Goal: Task Accomplishment & Management: Manage account settings

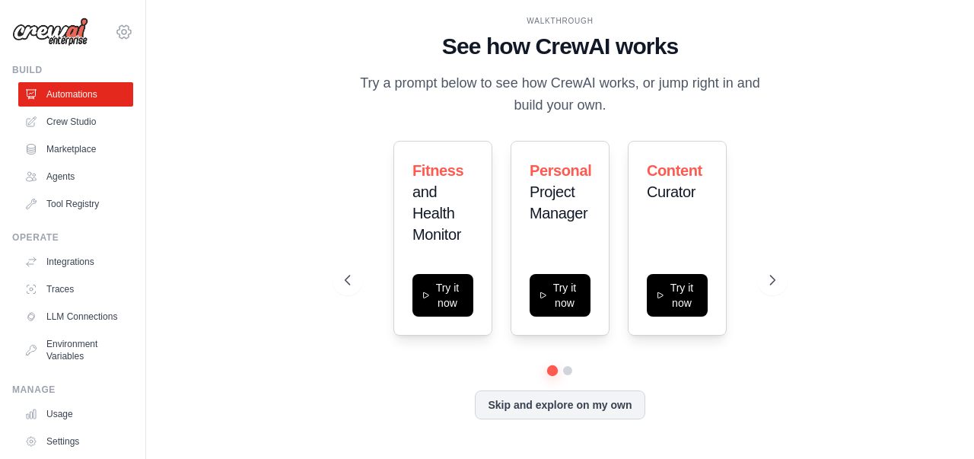
click at [115, 37] on icon at bounding box center [124, 32] width 18 height 18
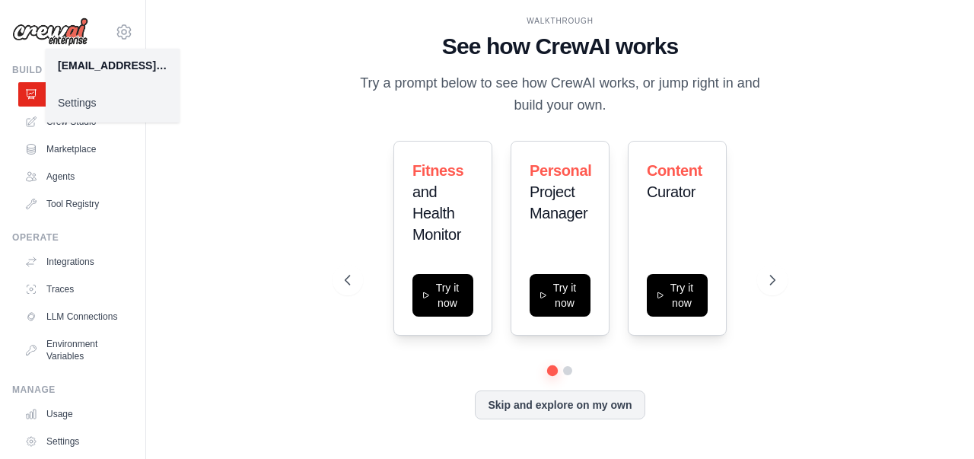
click at [194, 132] on div "WALKTHROUGH See how CrewAI works Try a prompt below to see how CrewAI works, or…" at bounding box center [559, 229] width 779 height 428
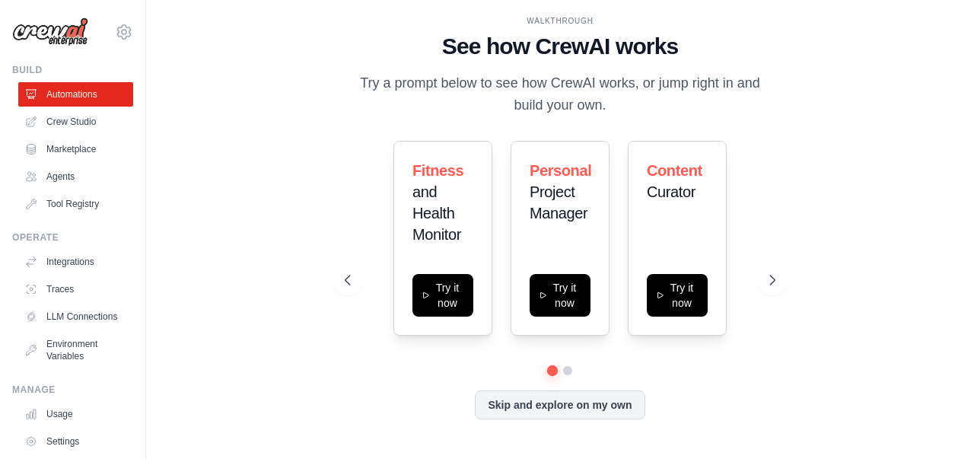
click at [450, 174] on span "Fitness" at bounding box center [437, 170] width 51 height 17
click at [791, 56] on div "WALKTHROUGH See how CrewAI works Try a prompt below to see how CrewAI works, or…" at bounding box center [559, 229] width 467 height 429
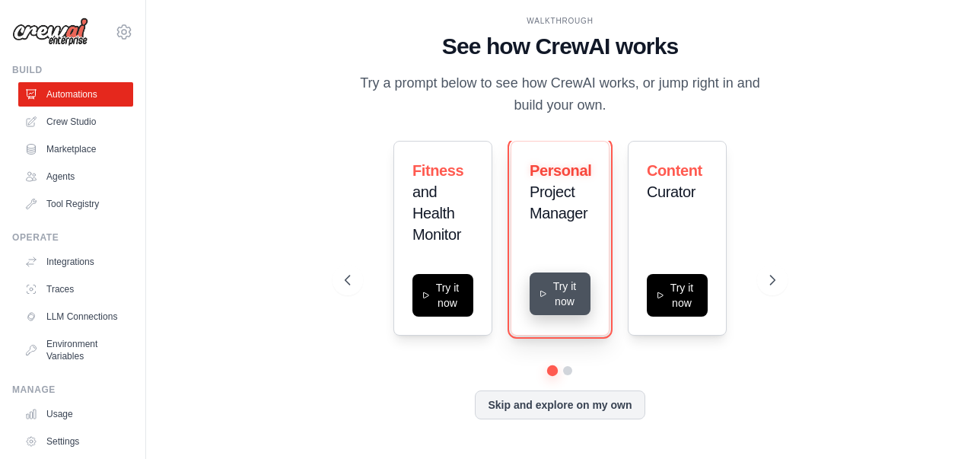
click at [569, 299] on button "Try it now" at bounding box center [559, 293] width 61 height 43
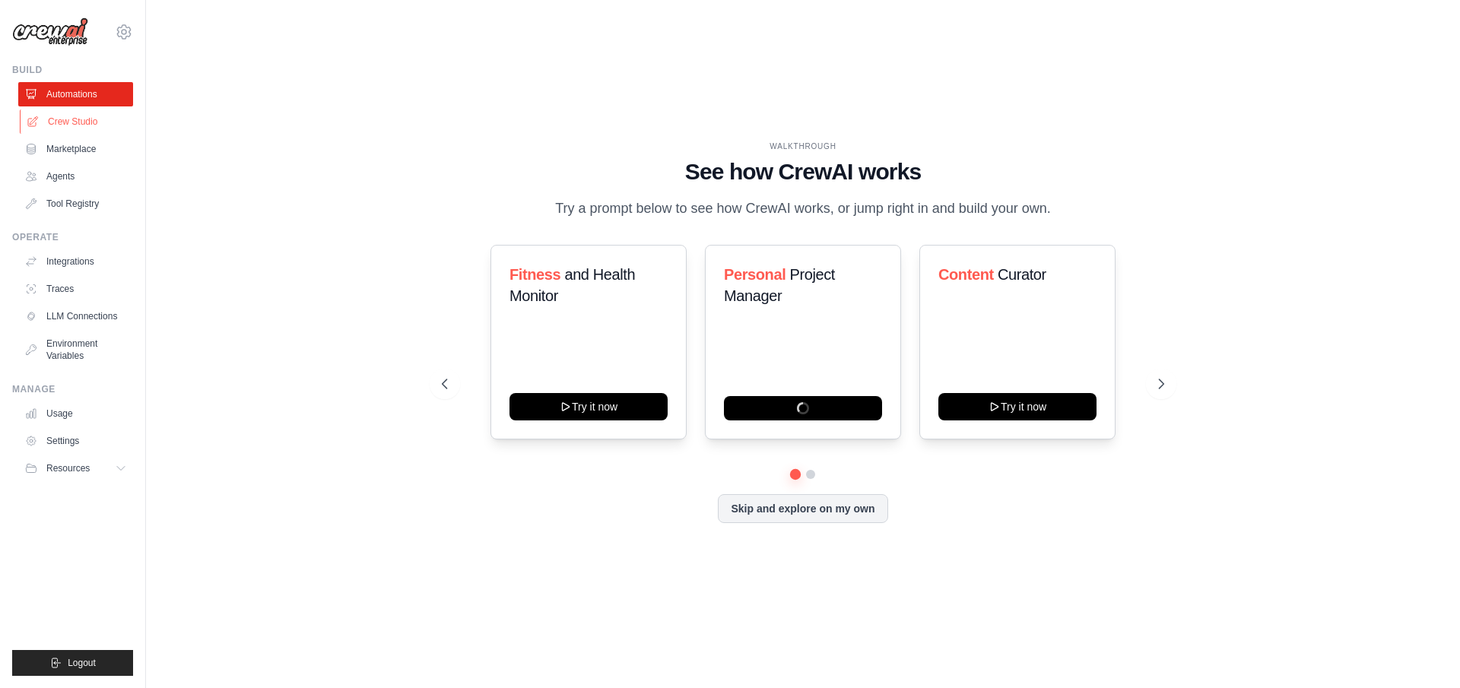
click at [62, 120] on link "Crew Studio" at bounding box center [77, 122] width 115 height 24
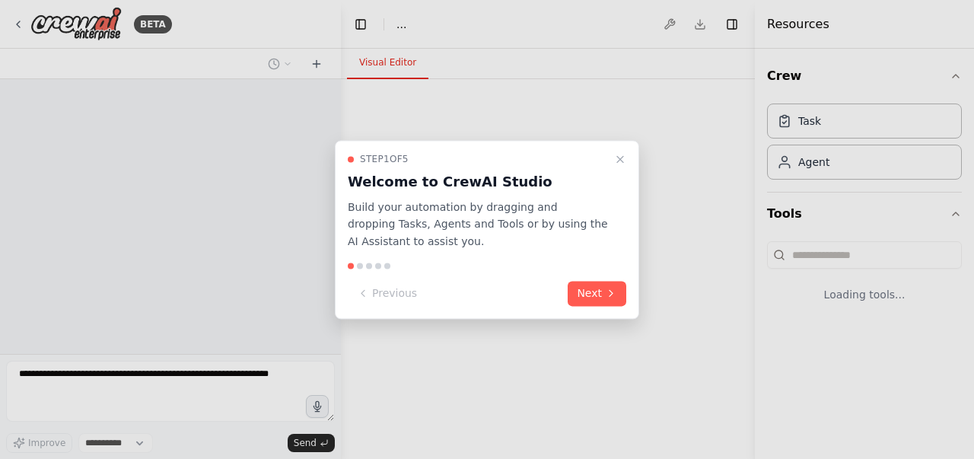
select select "****"
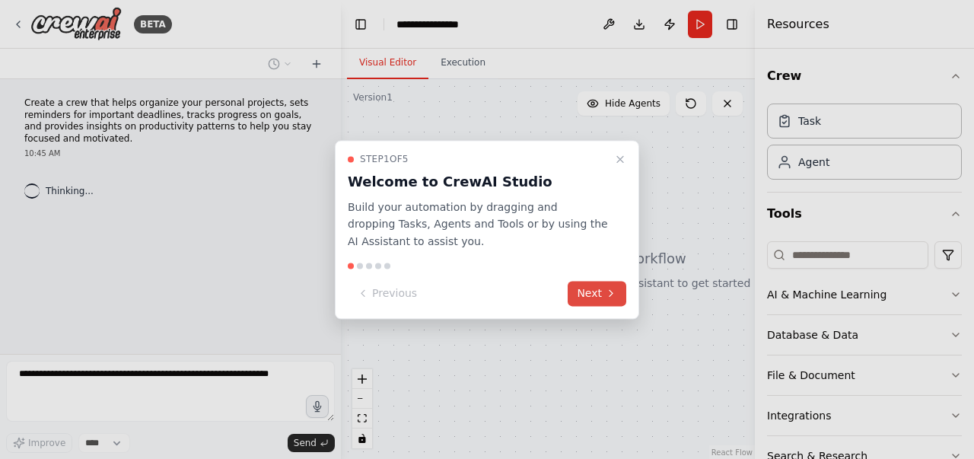
click at [592, 297] on button "Next" at bounding box center [596, 293] width 59 height 25
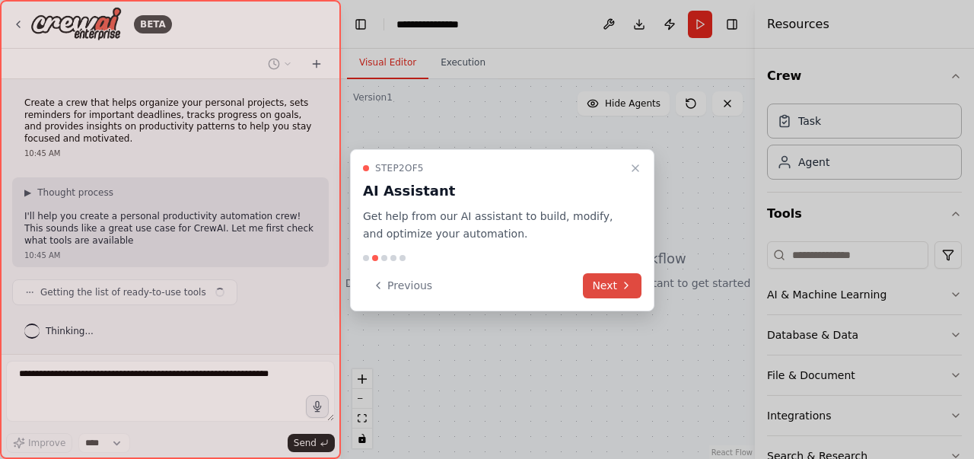
click at [592, 297] on button "Next" at bounding box center [612, 285] width 59 height 25
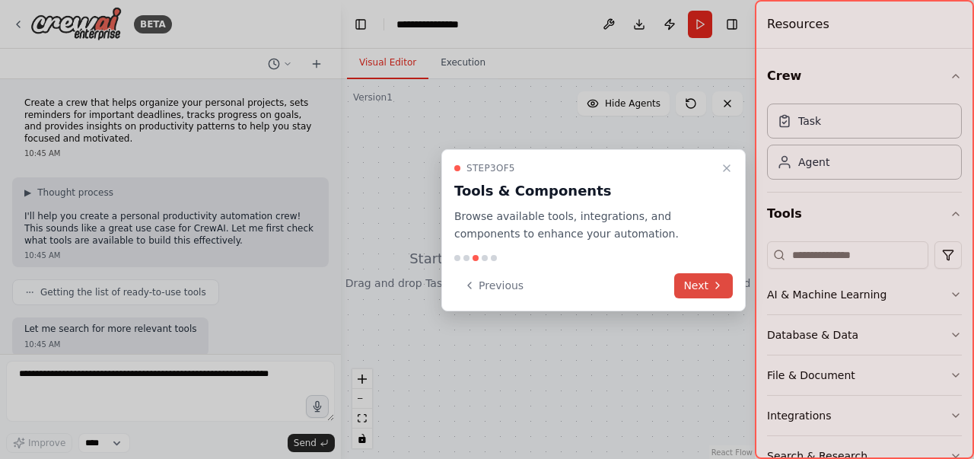
scroll to position [100, 0]
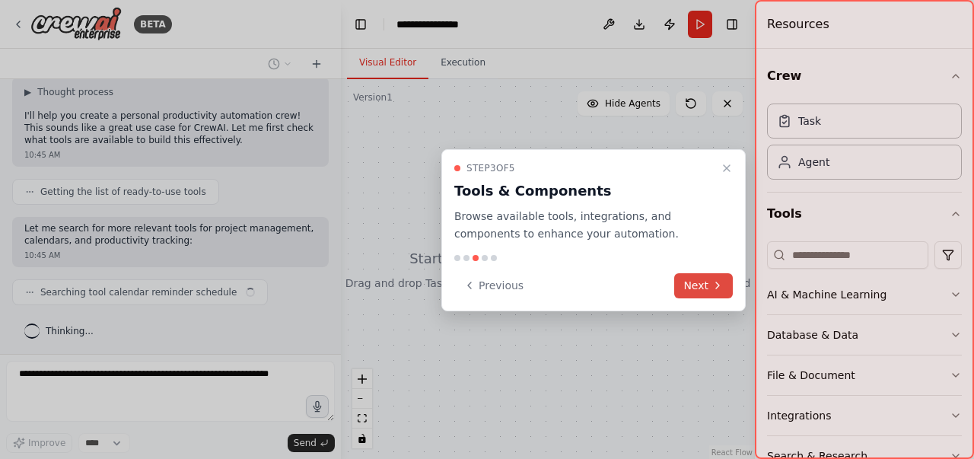
click at [709, 281] on button "Next" at bounding box center [703, 285] width 59 height 25
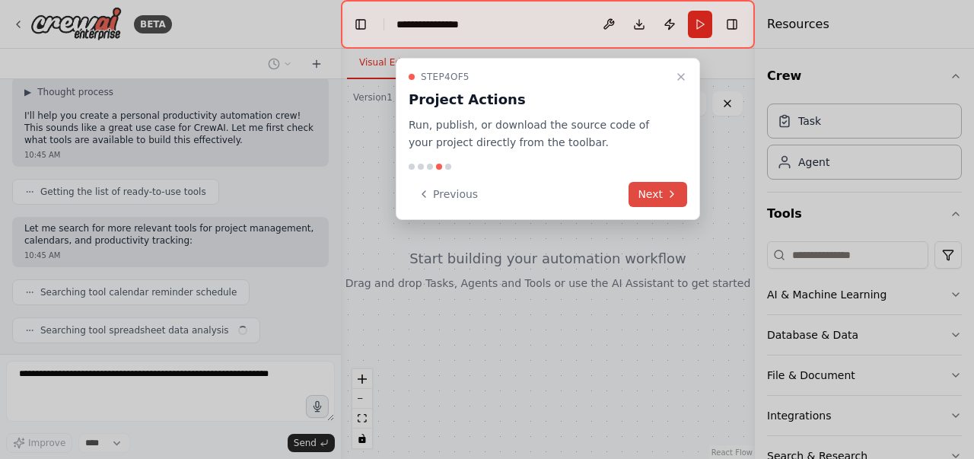
scroll to position [138, 0]
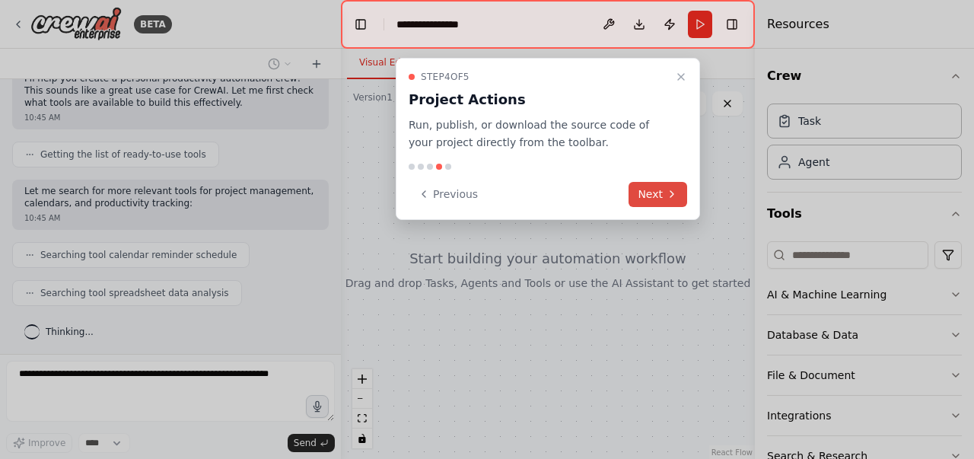
click at [672, 205] on button "Next" at bounding box center [657, 194] width 59 height 25
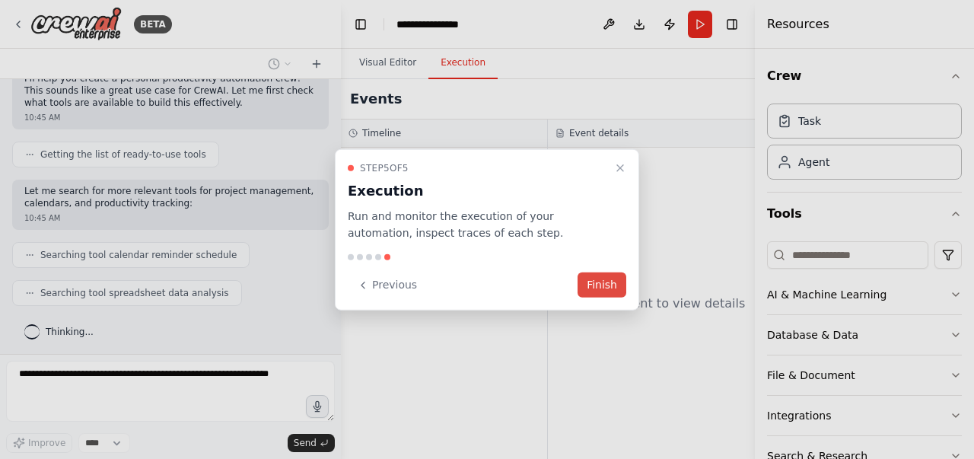
click at [609, 291] on button "Finish" at bounding box center [601, 284] width 49 height 25
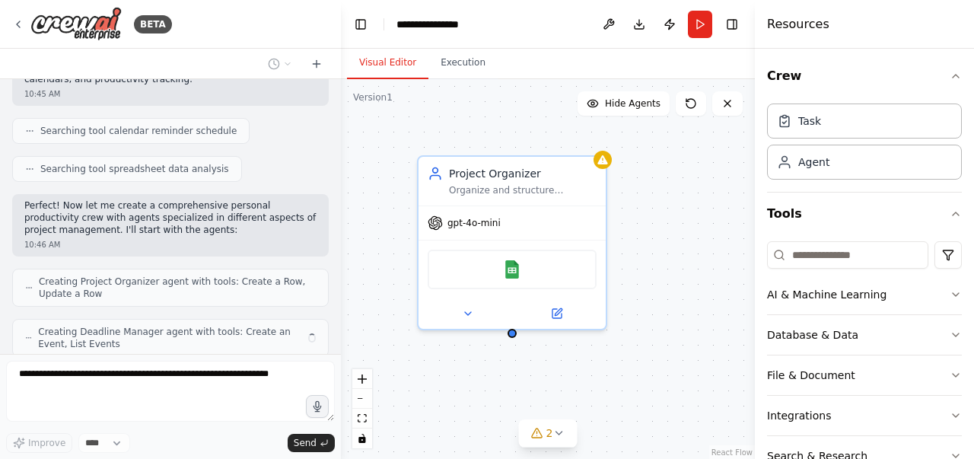
scroll to position [312, 0]
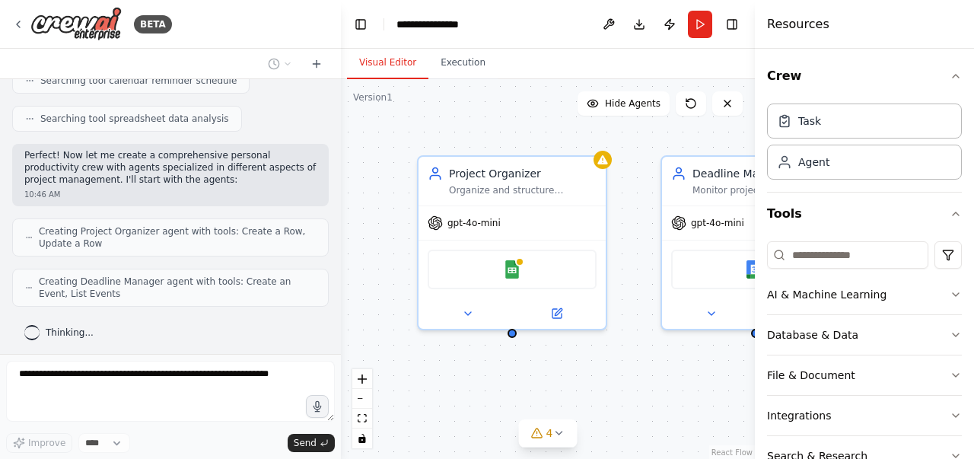
click at [629, 177] on div "Project Organizer Organize and structure personal projects by breaking them dow…" at bounding box center [548, 269] width 414 height 380
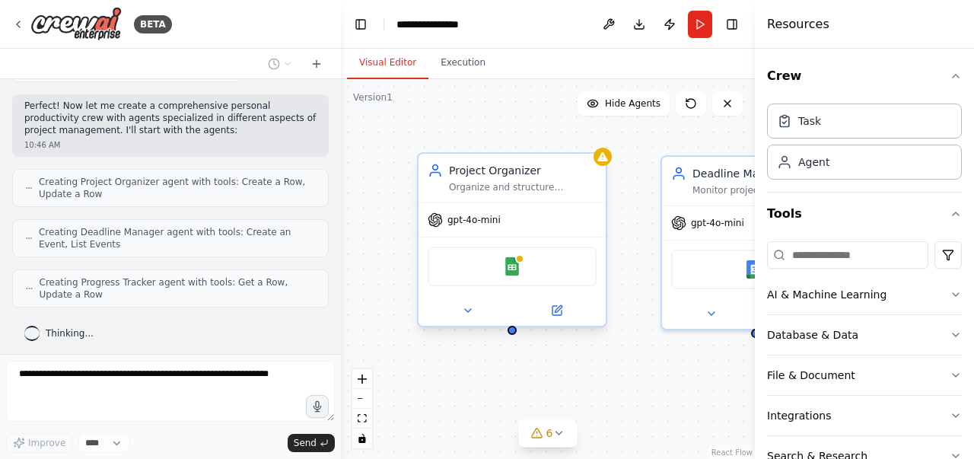
click at [466, 320] on div at bounding box center [511, 310] width 187 height 30
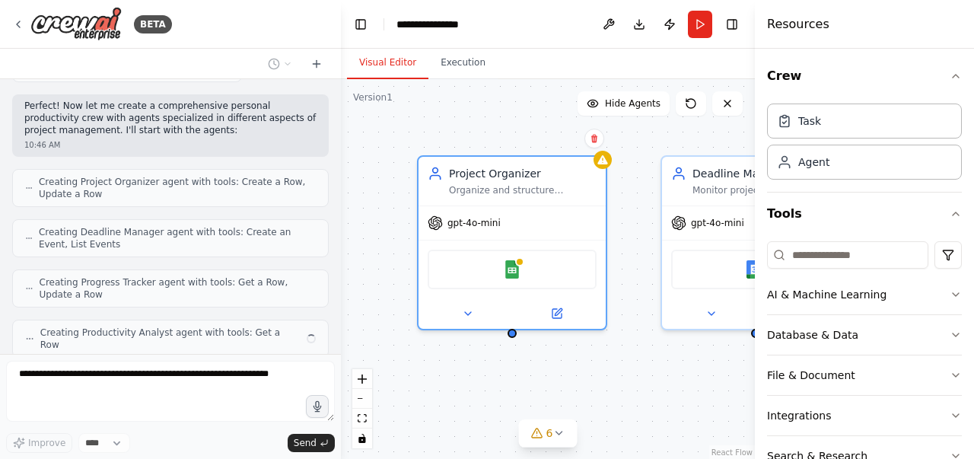
scroll to position [399, 0]
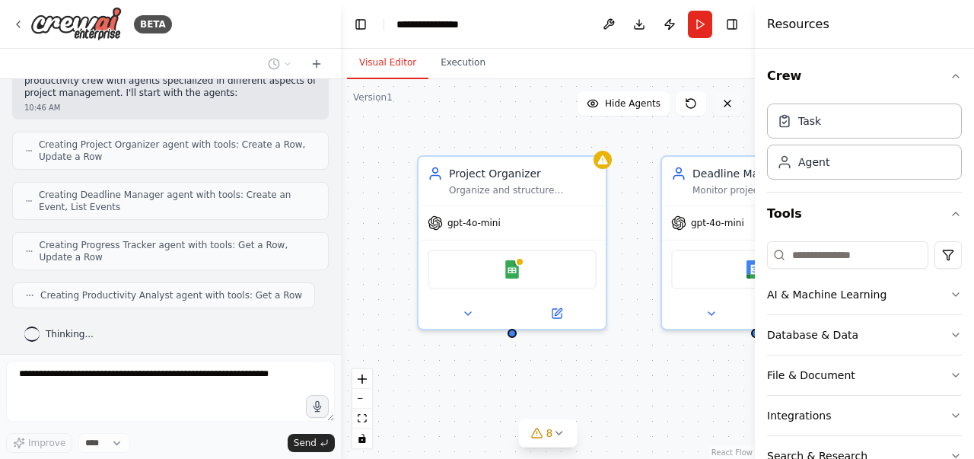
click at [736, 107] on button at bounding box center [727, 103] width 30 height 24
click at [725, 107] on icon at bounding box center [727, 103] width 12 height 12
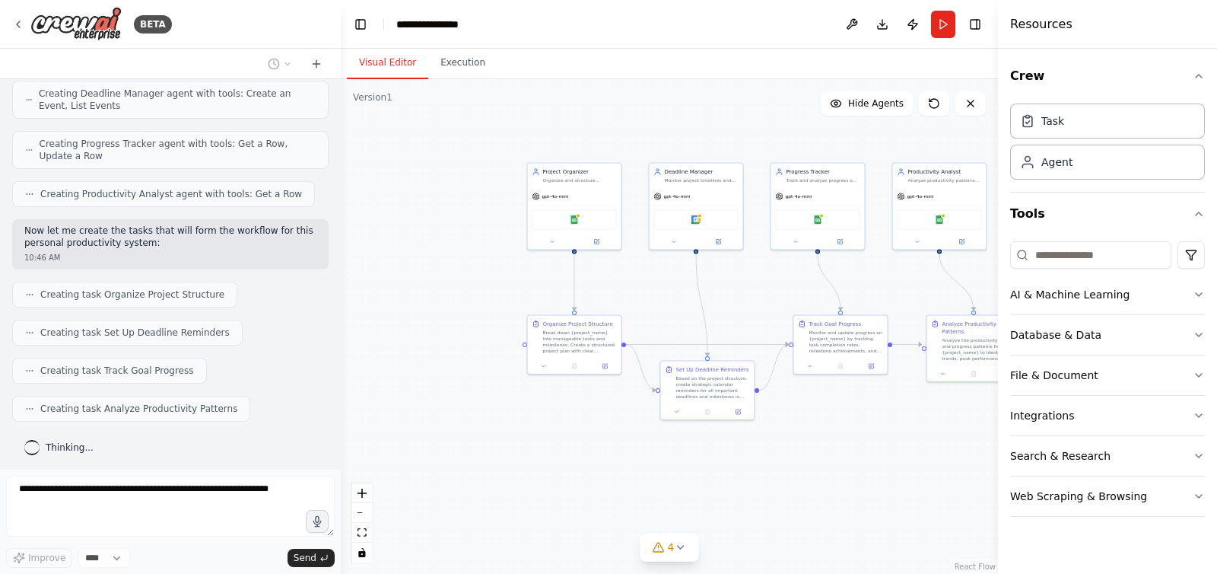
scroll to position [588, 0]
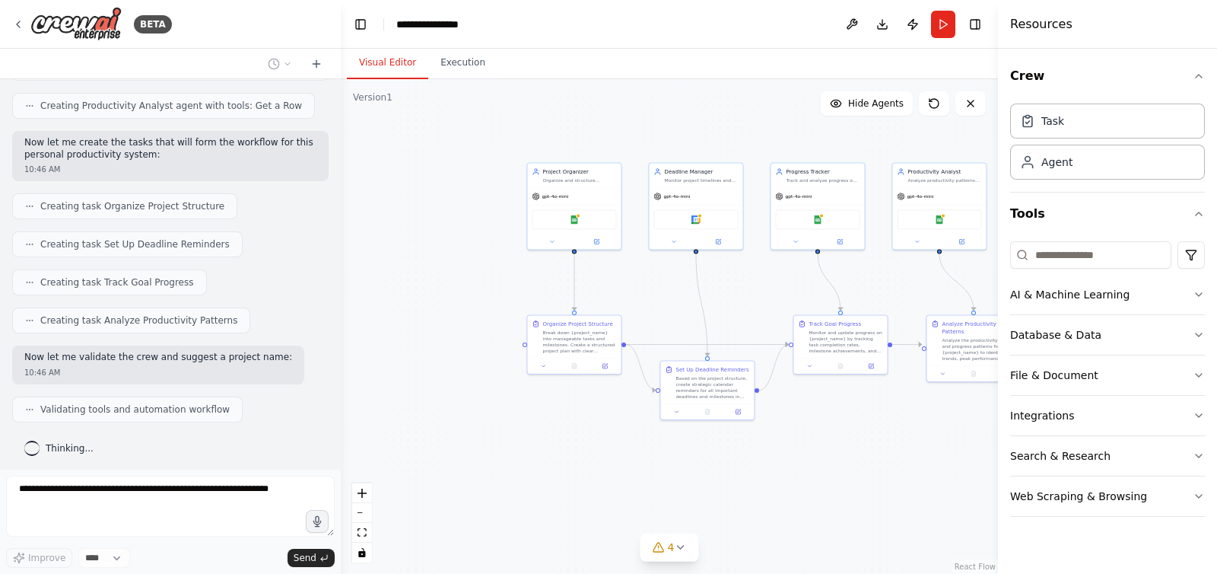
click at [959, 437] on div ".deletable-edge-delete-btn { width: 20px; height: 20px; border: 0px solid #ffff…" at bounding box center [669, 326] width 657 height 494
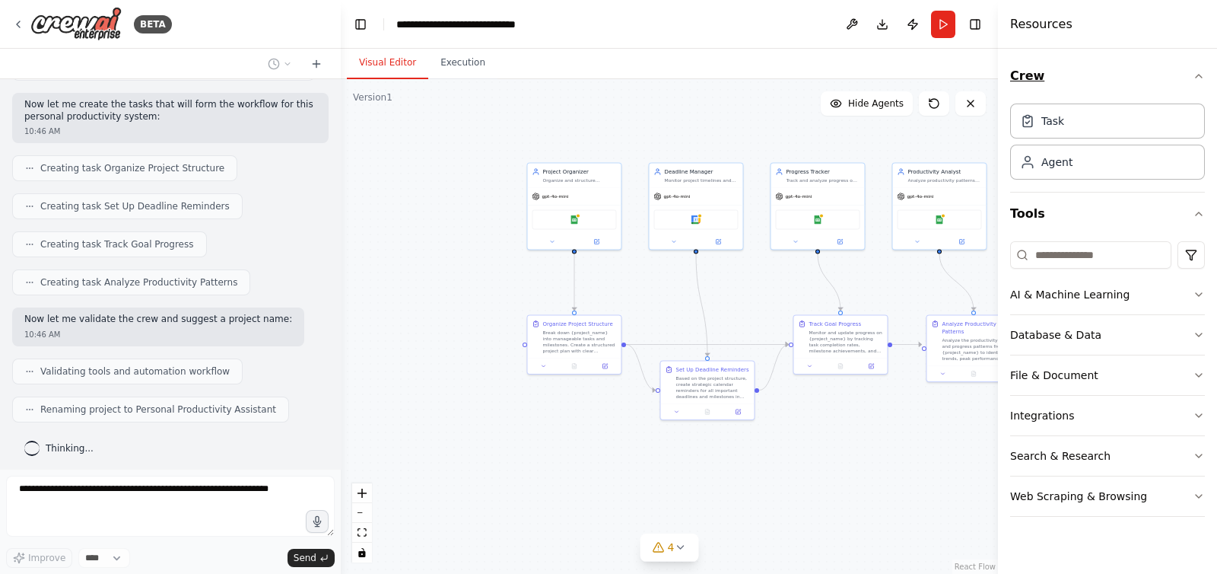
click at [973, 72] on icon "button" at bounding box center [1199, 76] width 12 height 12
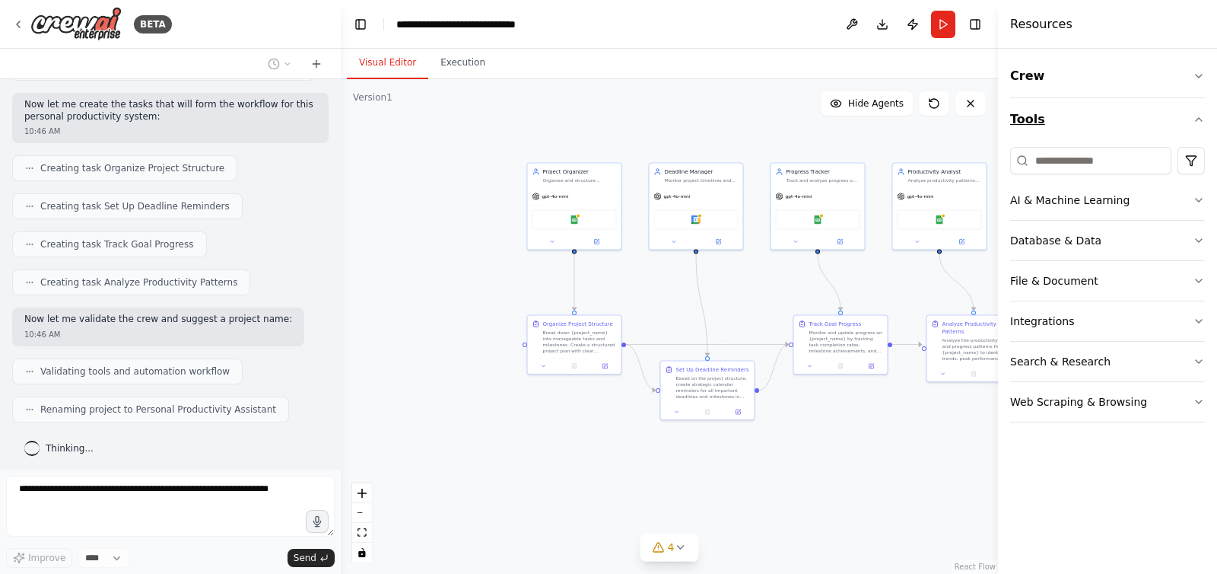
click at [973, 123] on icon "button" at bounding box center [1199, 119] width 12 height 12
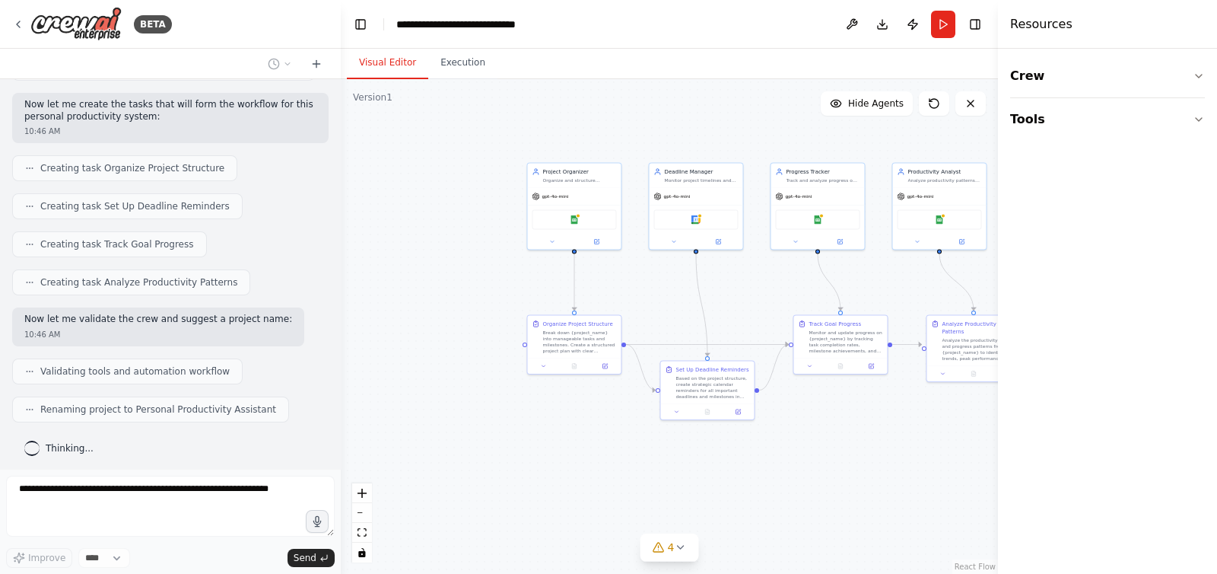
click at [973, 24] on div "Resources" at bounding box center [1107, 24] width 219 height 49
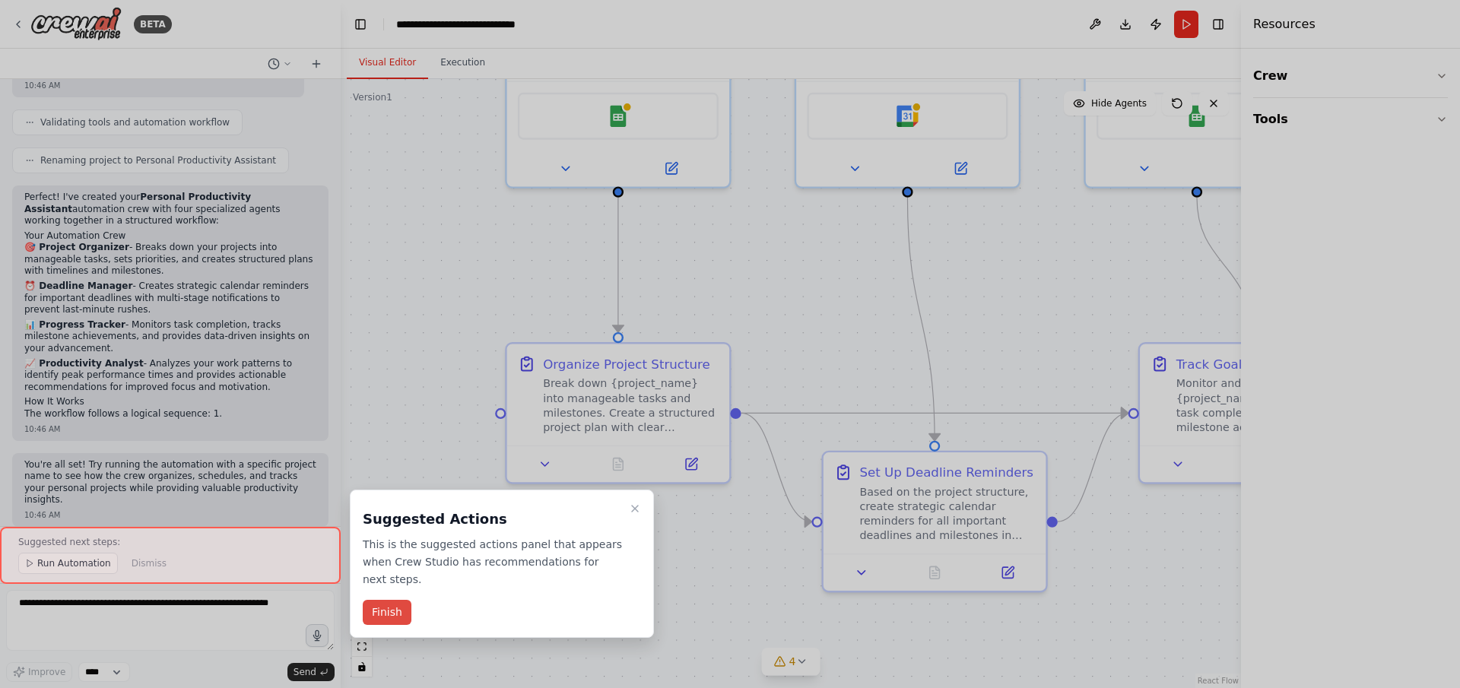
click at [365, 458] on button "Finish" at bounding box center [387, 612] width 49 height 25
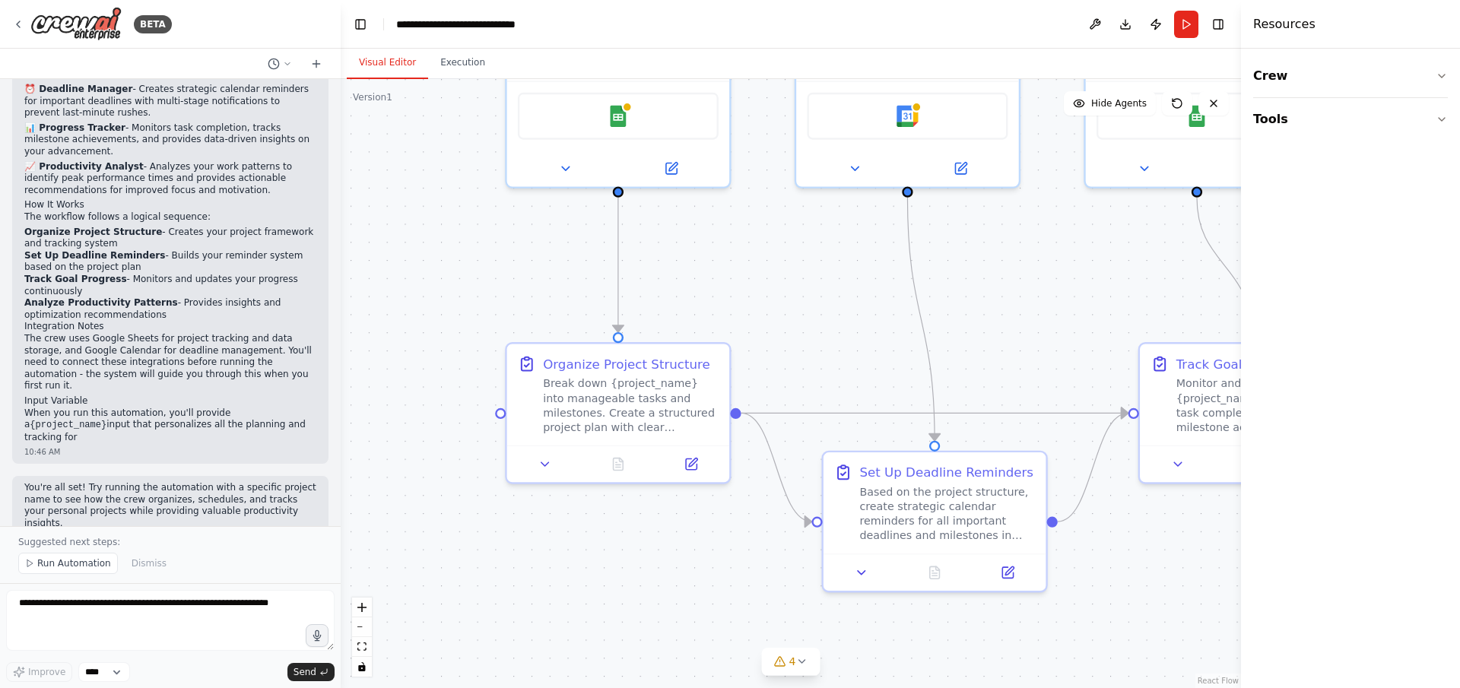
scroll to position [1083, 0]
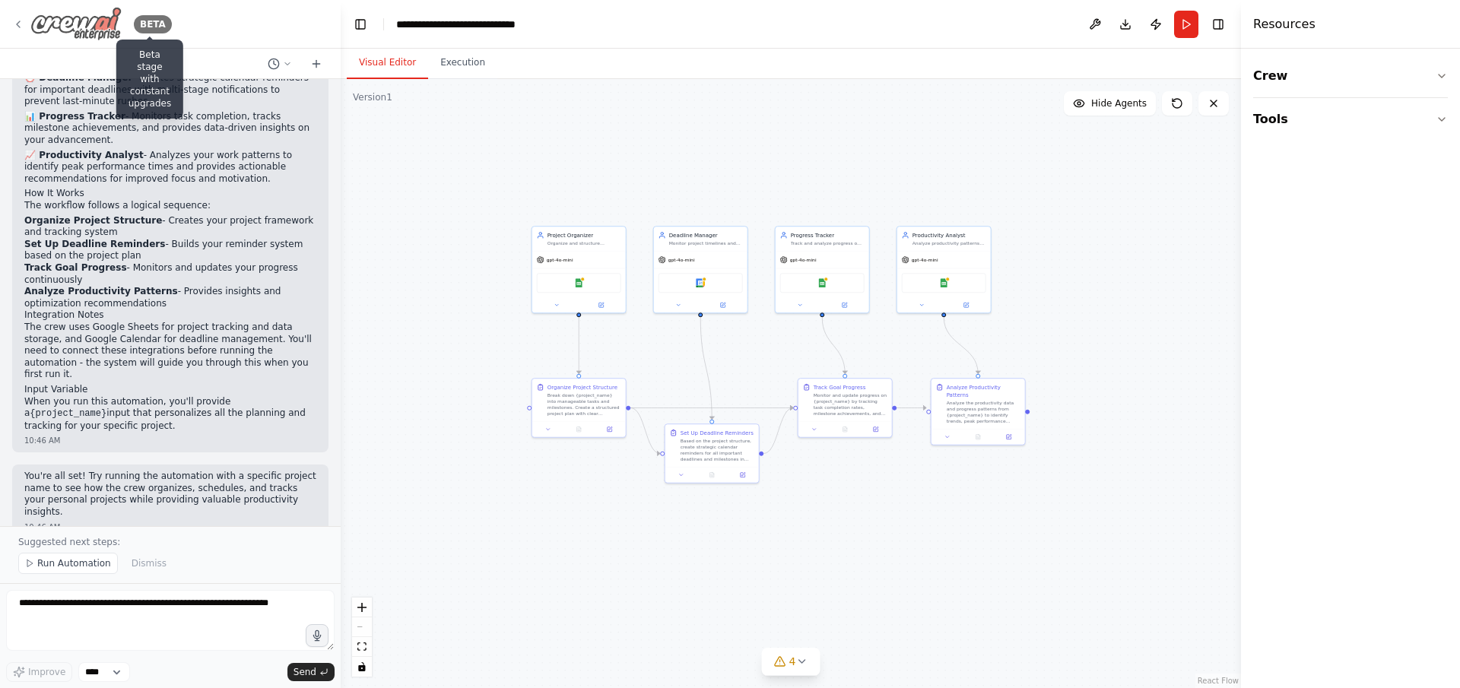
click at [148, 21] on div "BETA" at bounding box center [153, 24] width 38 height 18
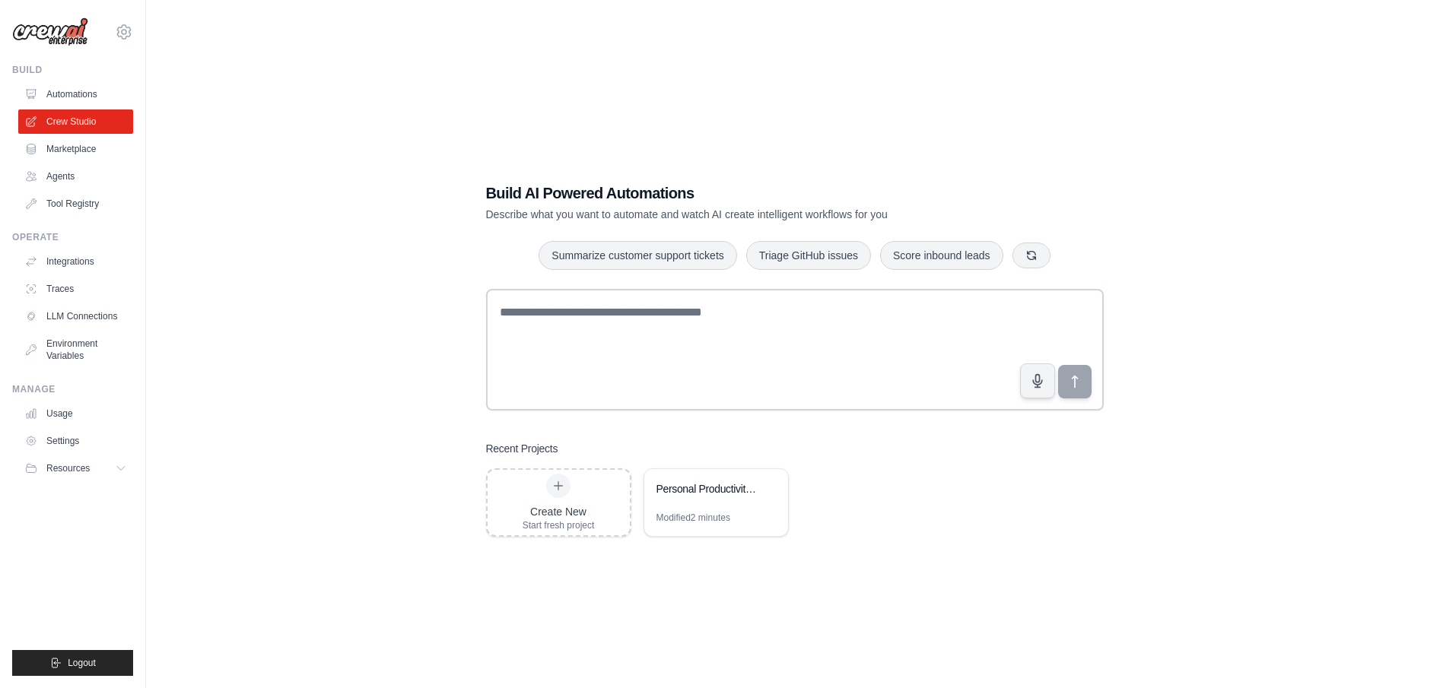
click at [427, 280] on div "Build AI Powered Automations Describe what you want to automate and watch AI cr…" at bounding box center [794, 359] width 1248 height 688
click at [242, 234] on div "Build AI Powered Automations Describe what you want to automate and watch AI cr…" at bounding box center [794, 359] width 1248 height 688
click at [176, 151] on div "Build AI Powered Automations Describe what you want to automate and watch AI cr…" at bounding box center [794, 359] width 1248 height 688
click at [60, 446] on link "Settings" at bounding box center [77, 441] width 115 height 24
